Goal: Task Accomplishment & Management: Complete application form

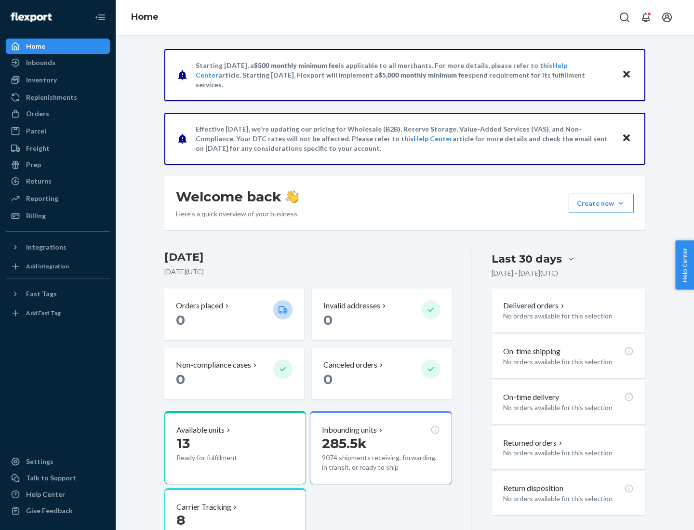
click at [621, 203] on button "Create new Create new inbound Create new order Create new product" at bounding box center [601, 203] width 65 height 19
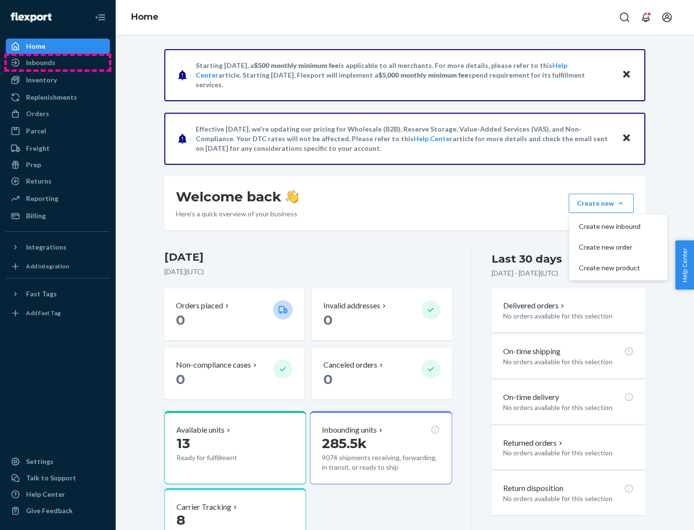
click at [58, 63] on div "Inbounds" at bounding box center [58, 62] width 102 height 13
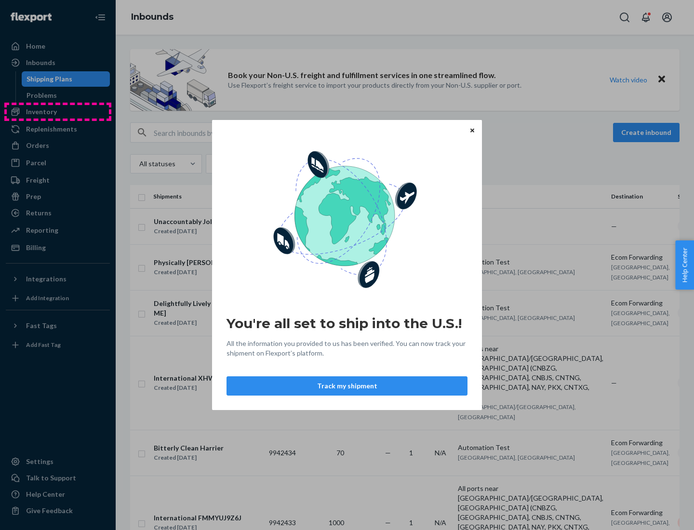
click at [58, 112] on div "You're all set to ship into the U.S.! All the information you provided to us ha…" at bounding box center [347, 265] width 694 height 530
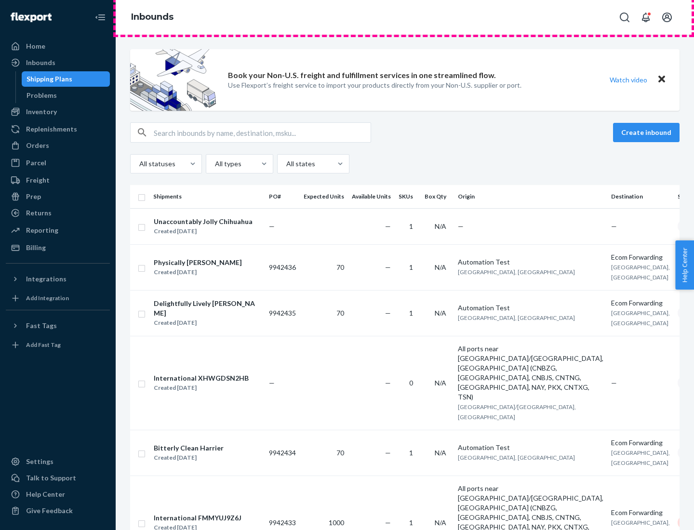
click at [405, 17] on div "Inbounds" at bounding box center [405, 17] width 578 height 35
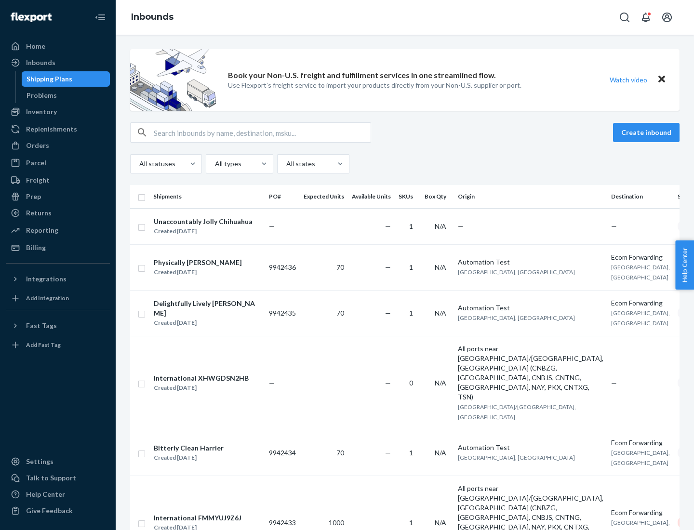
click at [405, 17] on div "Inbounds" at bounding box center [405, 17] width 578 height 35
click at [405, 164] on div "All statuses All types All states" at bounding box center [404, 163] width 549 height 19
click at [48, 79] on div "Shipping Plans" at bounding box center [50, 79] width 46 height 10
click at [648, 133] on button "Create inbound" at bounding box center [646, 132] width 67 height 19
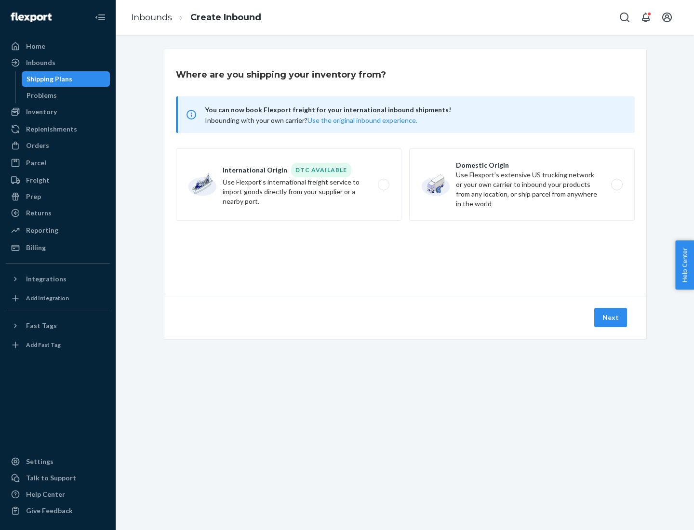
click at [289, 185] on label "International Origin DTC Available Use Flexport's international freight service…" at bounding box center [289, 184] width 226 height 72
click at [383, 185] on input "International Origin DTC Available Use Flexport's international freight service…" at bounding box center [386, 185] width 6 height 6
radio input "true"
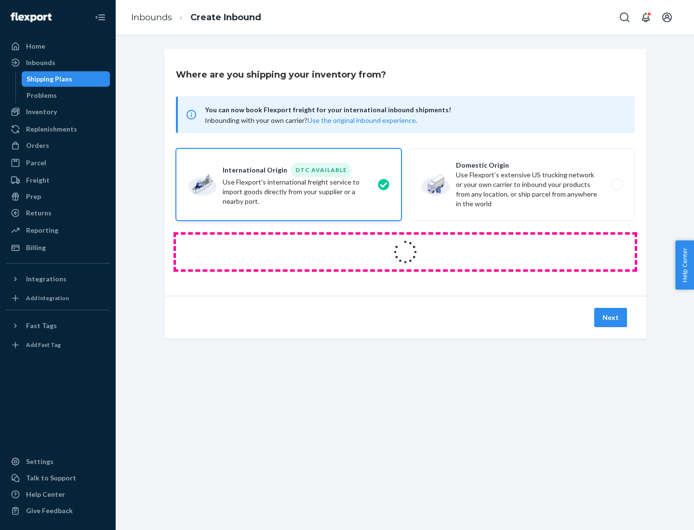
click at [405, 252] on icon at bounding box center [405, 252] width 27 height 27
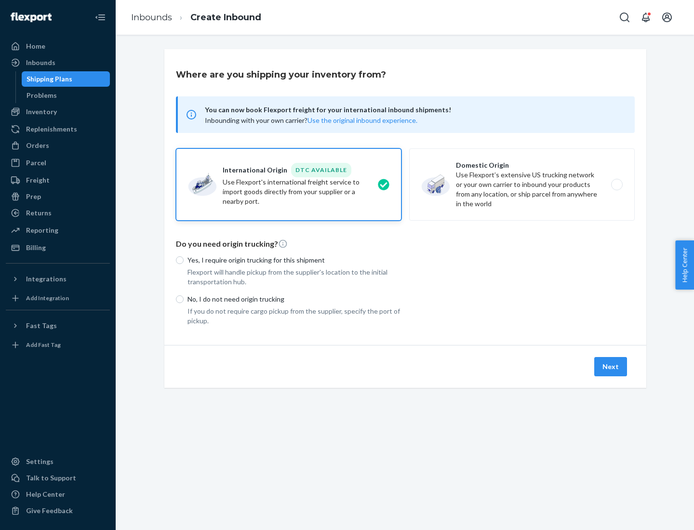
click at [295, 260] on p "Yes, I require origin trucking for this shipment" at bounding box center [295, 260] width 214 height 10
click at [184, 260] on input "Yes, I require origin trucking for this shipment" at bounding box center [180, 260] width 8 height 8
radio input "true"
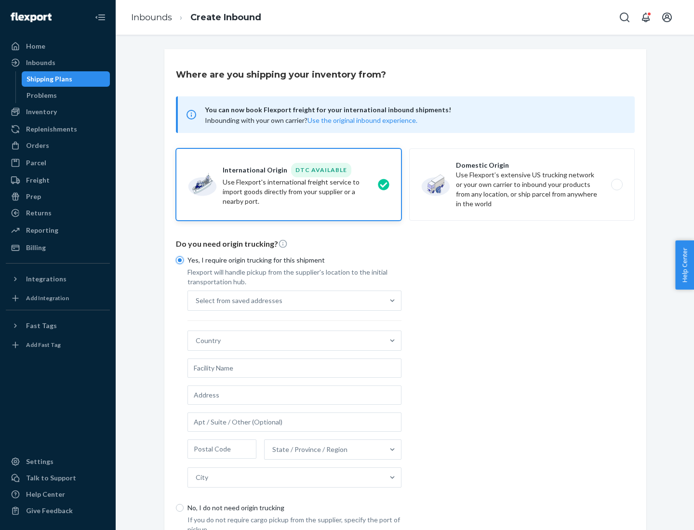
scroll to position [18, 0]
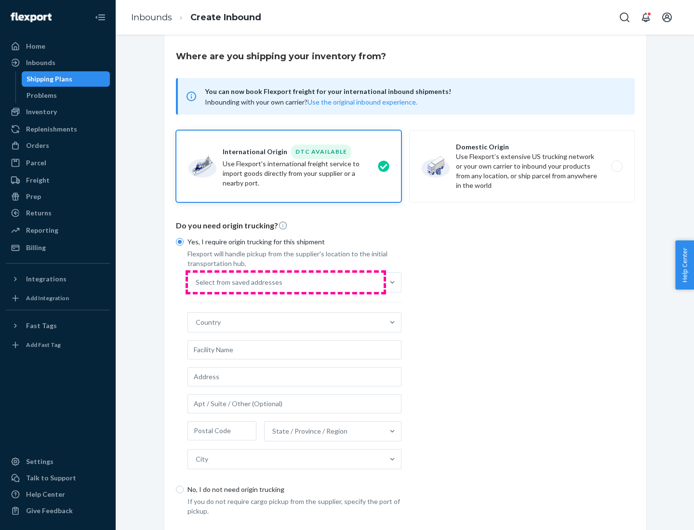
click at [286, 282] on div "Select from saved addresses" at bounding box center [286, 282] width 196 height 19
click at [197, 282] on input "Select from saved addresses" at bounding box center [196, 283] width 1 height 10
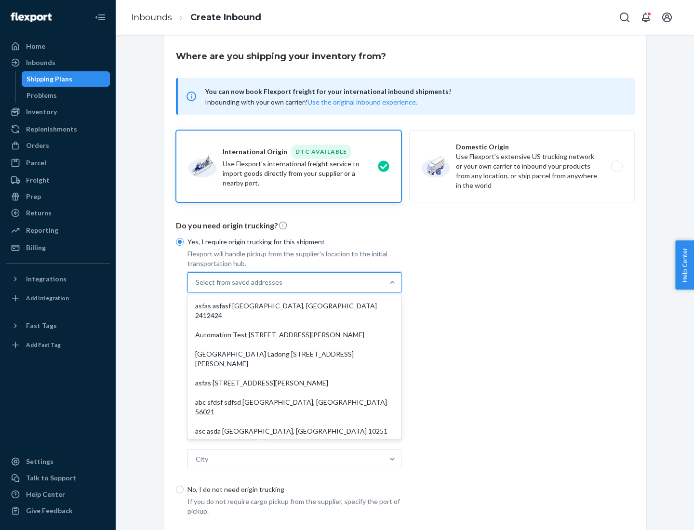
scroll to position [42, 0]
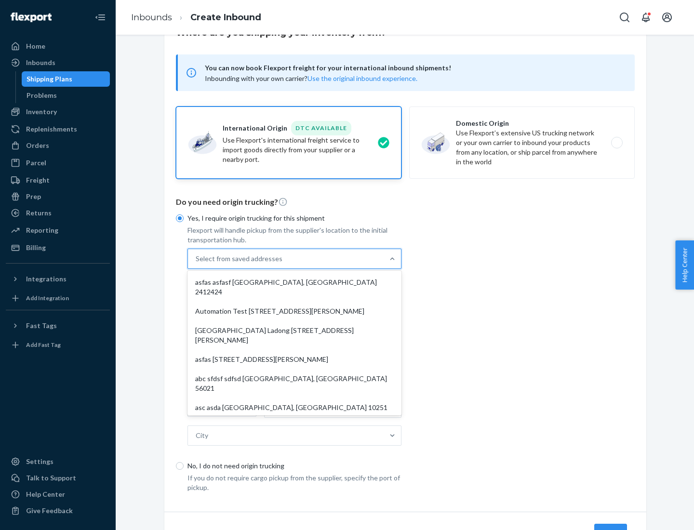
click at [295, 282] on div "asfas asfasf [GEOGRAPHIC_DATA], [GEOGRAPHIC_DATA] 2412424" at bounding box center [294, 287] width 210 height 29
click at [197, 264] on input "option asfas asfasf [GEOGRAPHIC_DATA], [GEOGRAPHIC_DATA] 2412424 focused, 1 of …" at bounding box center [196, 259] width 1 height 10
type input "asfas"
type input "asfasf"
type input "2412424"
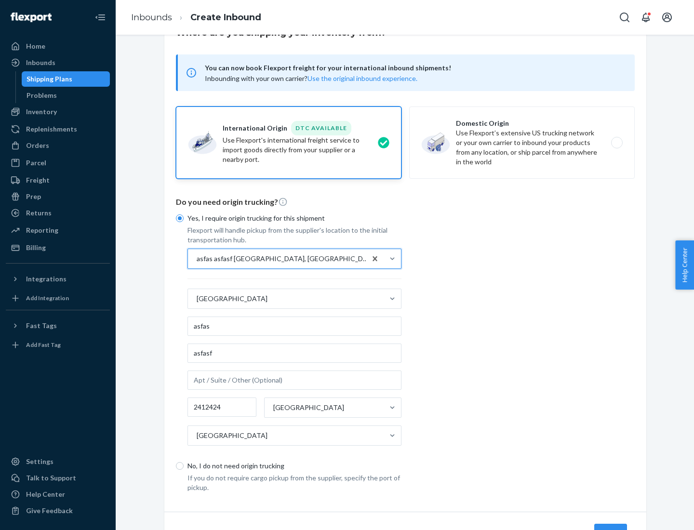
scroll to position [90, 0]
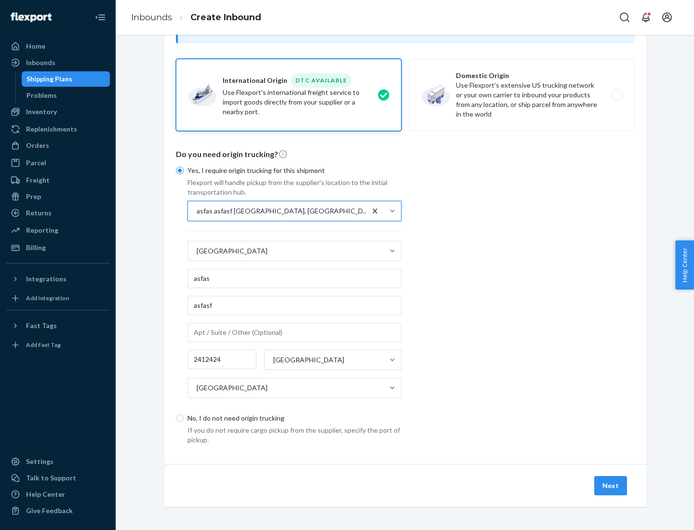
click at [611, 485] on button "Next" at bounding box center [610, 485] width 33 height 19
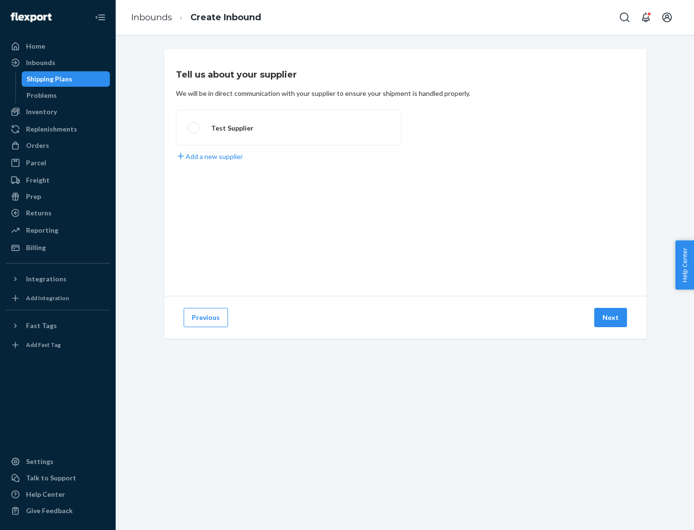
click at [289, 128] on label "Test Supplier" at bounding box center [289, 128] width 226 height 36
click at [194, 128] on input "Test Supplier" at bounding box center [191, 128] width 6 height 6
radio input "true"
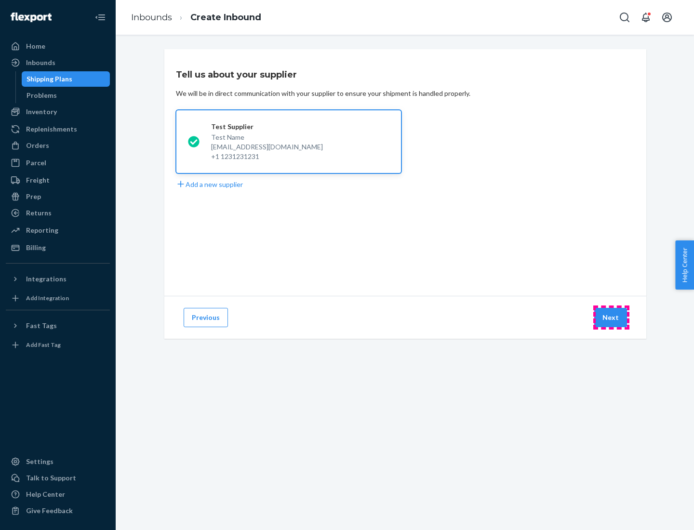
click at [611, 318] on button "Next" at bounding box center [610, 317] width 33 height 19
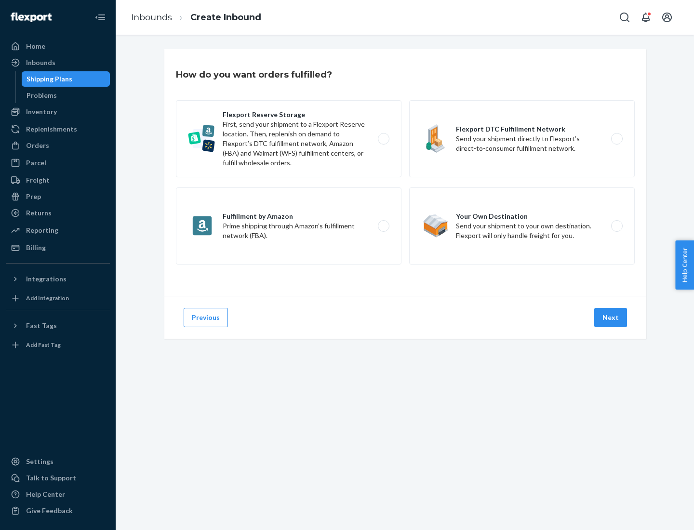
click at [289, 226] on label "Fulfillment by Amazon Prime shipping through Amazon’s fulfillment network (FBA)." at bounding box center [289, 226] width 226 height 77
click at [383, 226] on input "Fulfillment by Amazon Prime shipping through Amazon’s fulfillment network (FBA)." at bounding box center [386, 226] width 6 height 6
radio input "true"
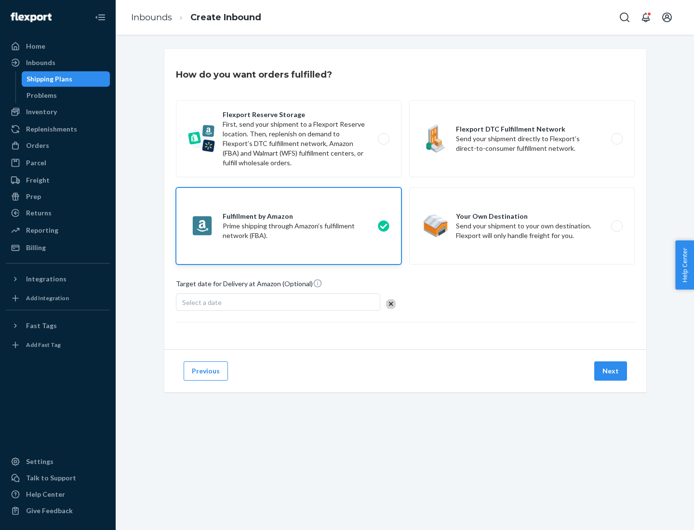
click at [611, 371] on button "Next" at bounding box center [610, 371] width 33 height 19
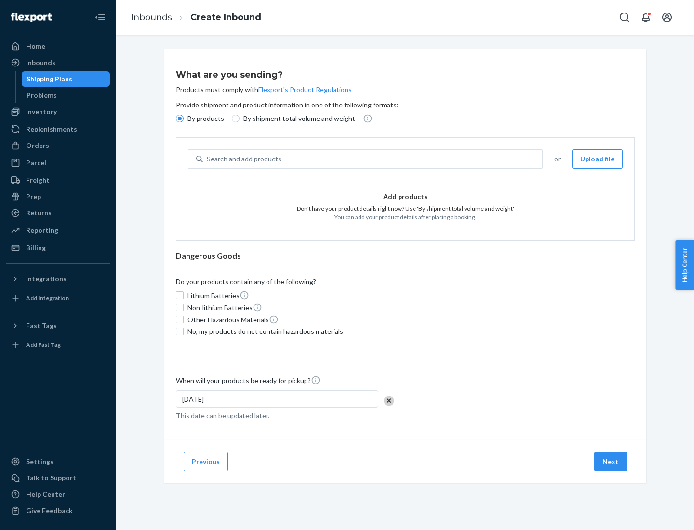
click at [296, 119] on p "By shipment total volume and weight" at bounding box center [299, 119] width 112 height 10
click at [240, 119] on input "By shipment total volume and weight" at bounding box center [236, 119] width 8 height 8
radio input "true"
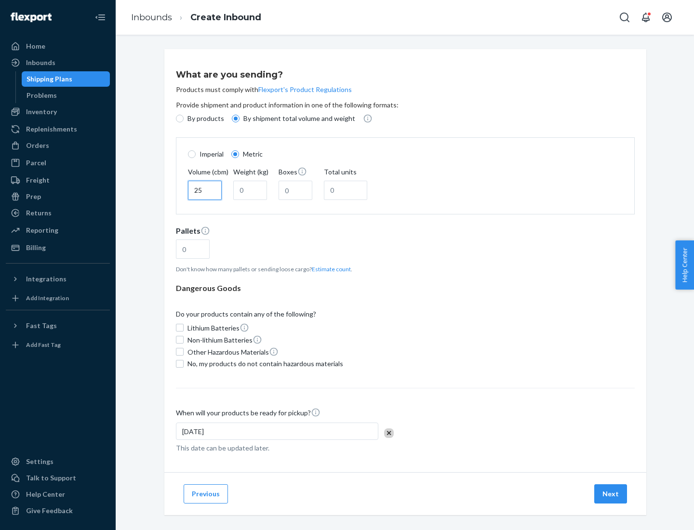
type input "25"
type input "100"
type input "50"
type input "500"
click at [329, 269] on button "Estimate count" at bounding box center [331, 269] width 39 height 8
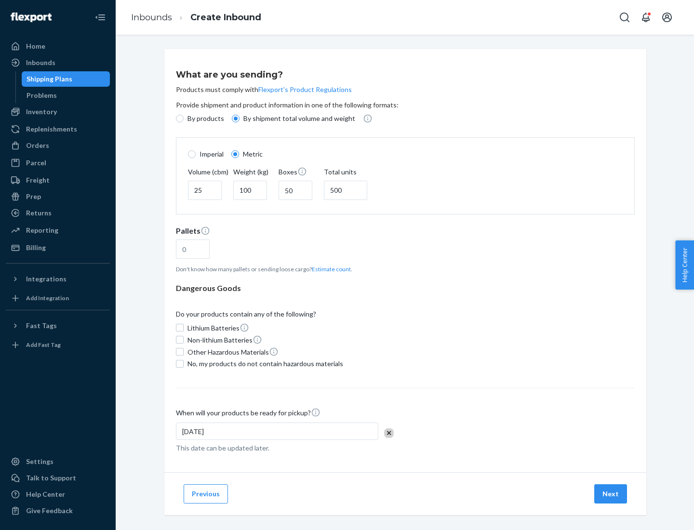
type input "16"
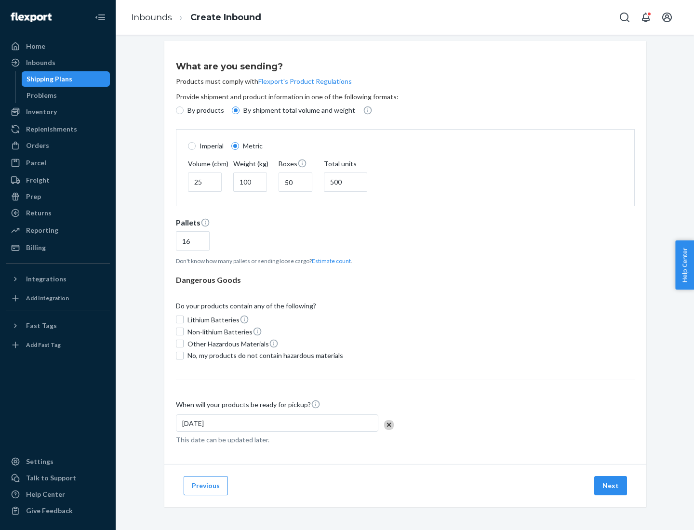
click at [264, 355] on span "No, my products do not contain hazardous materials" at bounding box center [266, 356] width 156 height 10
click at [184, 355] on input "No, my products do not contain hazardous materials" at bounding box center [180, 356] width 8 height 8
checkbox input "true"
click at [611, 485] on button "Next" at bounding box center [610, 485] width 33 height 19
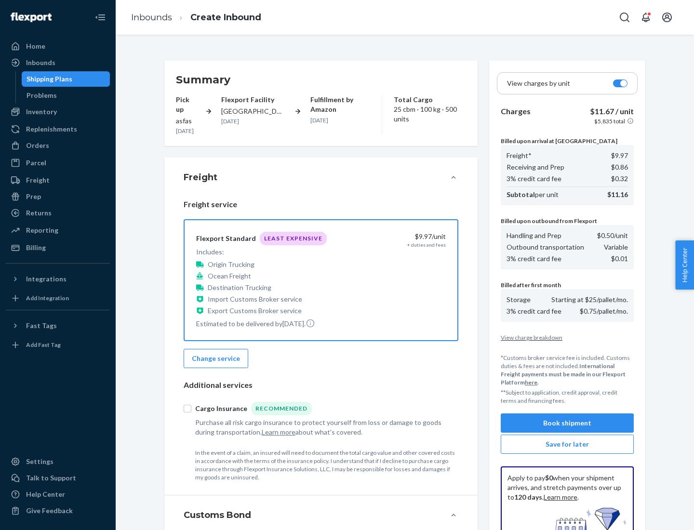
scroll to position [141, 0]
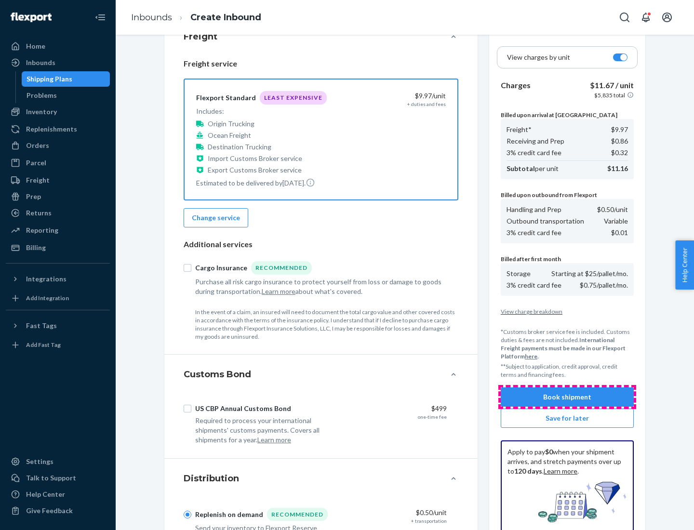
click at [567, 397] on button "Book shipment" at bounding box center [567, 397] width 133 height 19
